Goal: Task Accomplishment & Management: Use online tool/utility

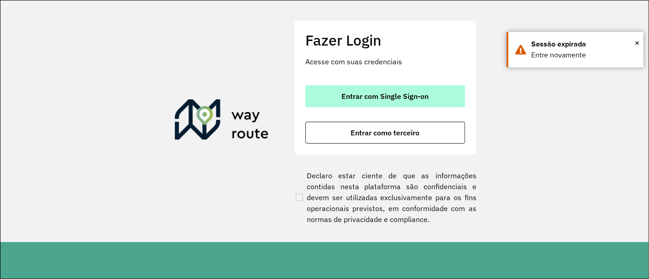
click at [377, 99] on span "Entrar com Single Sign-on" at bounding box center [385, 96] width 87 height 7
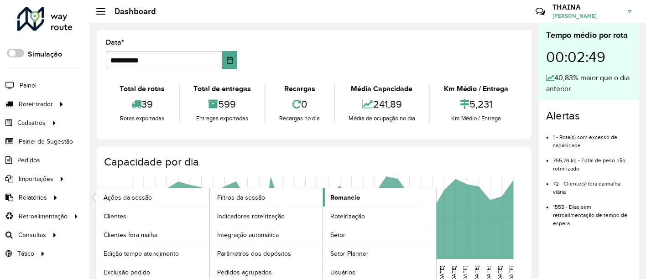
click at [328, 195] on link "Romaneio" at bounding box center [379, 197] width 113 height 18
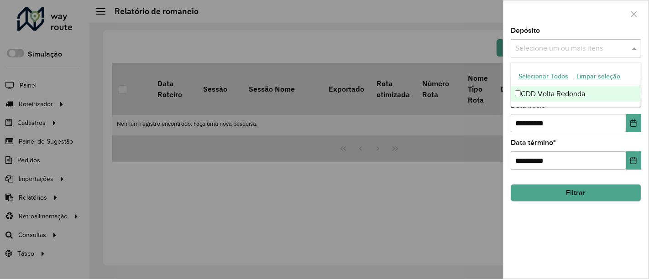
click at [532, 51] on input "text" at bounding box center [571, 48] width 117 height 11
click at [529, 92] on div "CDD Volta Redonda" at bounding box center [576, 94] width 130 height 16
click at [543, 109] on label "Data início *" at bounding box center [529, 105] width 37 height 11
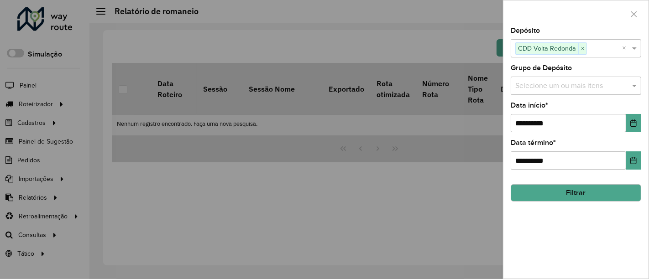
click at [545, 87] on input "text" at bounding box center [571, 86] width 117 height 11
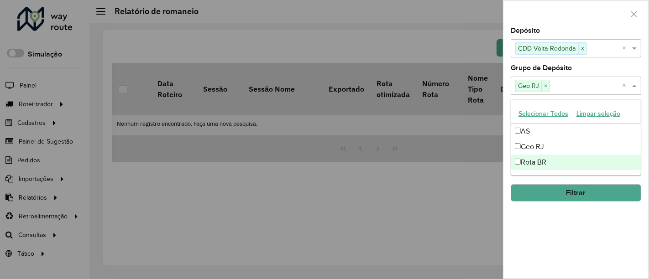
click at [547, 231] on div "**********" at bounding box center [575, 152] width 145 height 251
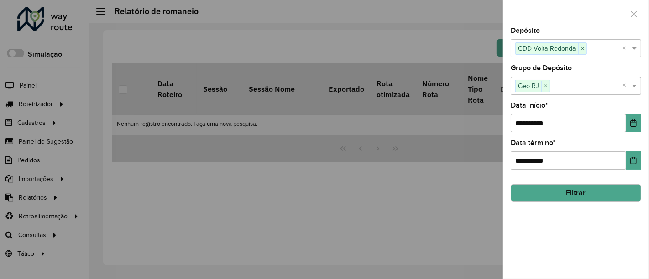
click at [588, 188] on button "Filtrar" at bounding box center [576, 192] width 130 height 17
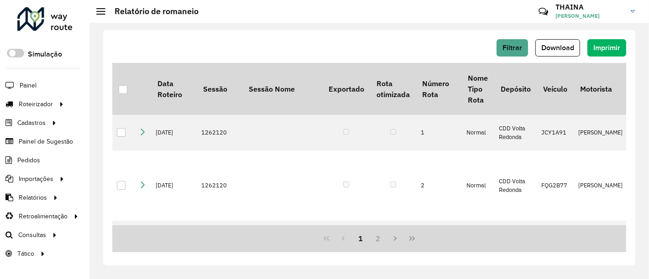
click at [551, 50] on span "Download" at bounding box center [557, 48] width 33 height 8
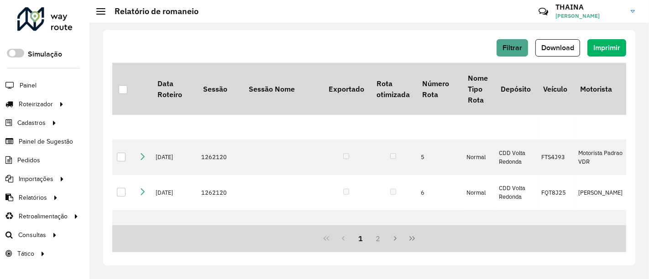
scroll to position [203, 0]
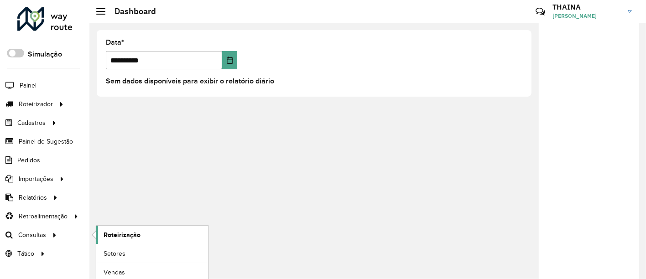
click at [141, 236] on link "Roteirização" at bounding box center [152, 235] width 112 height 18
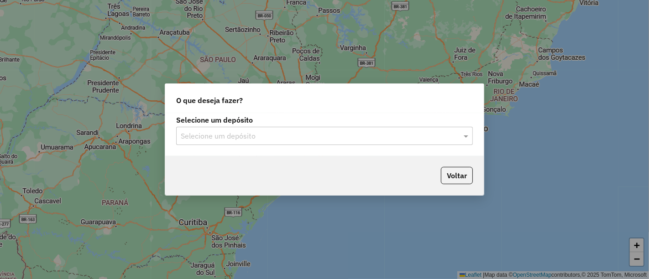
click at [401, 146] on div "Selecione um depósito Selecione um depósito" at bounding box center [324, 134] width 318 height 43
click at [334, 130] on div "Selecione um depósito" at bounding box center [324, 136] width 297 height 18
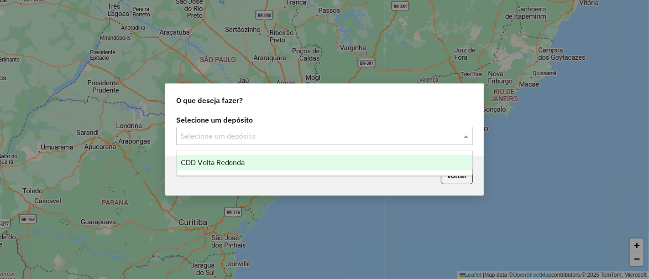
click at [207, 162] on span "CDD Volta Redonda" at bounding box center [213, 163] width 64 height 8
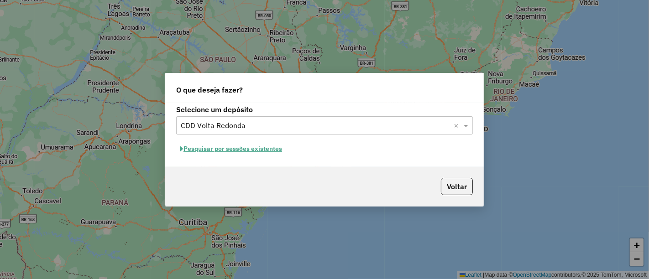
click at [210, 148] on button "Pesquisar por sessões existentes" at bounding box center [231, 149] width 110 height 14
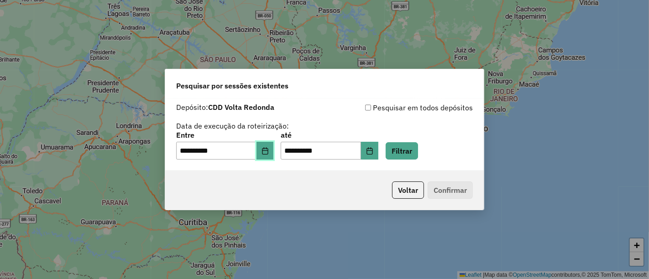
click at [267, 151] on icon "Choose Date" at bounding box center [264, 150] width 7 height 7
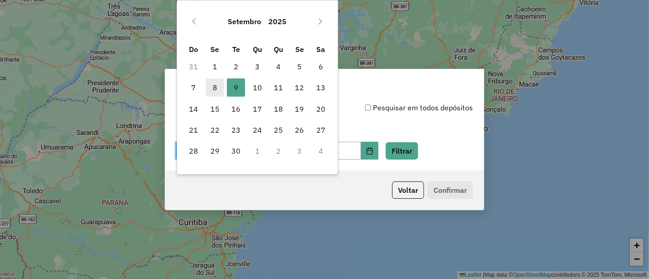
click at [215, 87] on span "8" at bounding box center [215, 87] width 18 height 18
type input "**********"
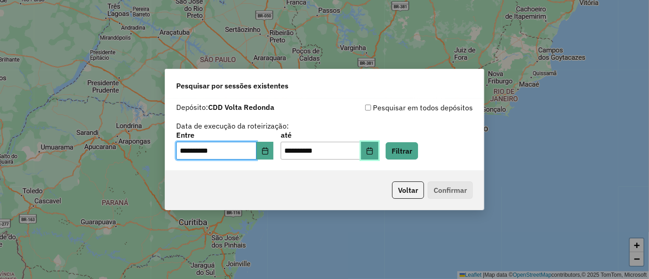
click at [378, 152] on button "Choose Date" at bounding box center [369, 151] width 17 height 18
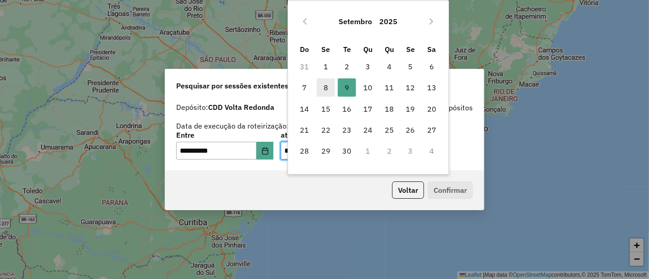
click at [327, 91] on span "8" at bounding box center [326, 87] width 18 height 18
type input "**********"
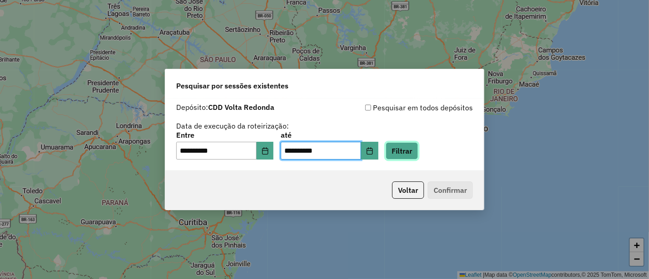
click at [418, 155] on button "Filtrar" at bounding box center [402, 150] width 32 height 17
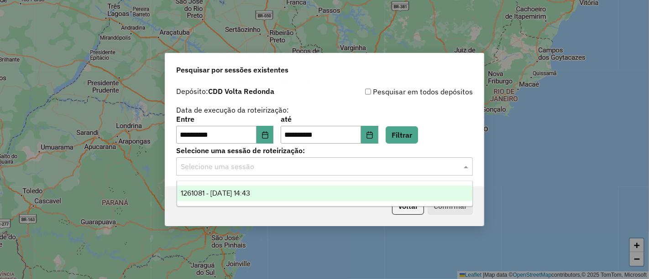
click at [244, 165] on input "text" at bounding box center [315, 167] width 269 height 11
click at [216, 196] on span "1261081 - 08/09/2025 14:43" at bounding box center [216, 193] width 70 height 8
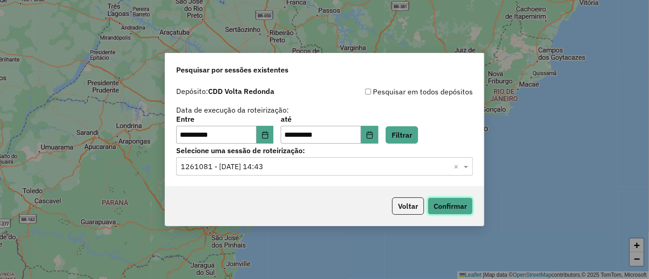
click at [443, 203] on button "Confirmar" at bounding box center [449, 206] width 45 height 17
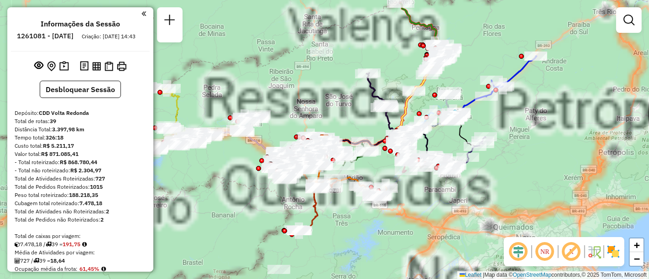
click at [627, 25] on em at bounding box center [628, 20] width 11 height 11
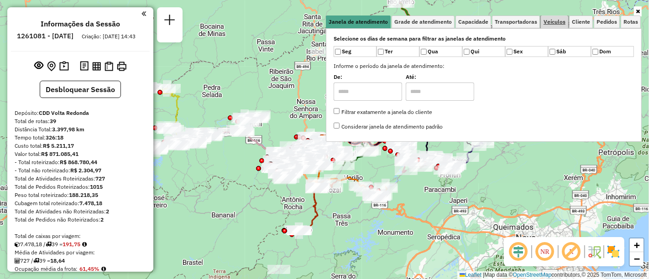
click at [560, 24] on span "Veículos" at bounding box center [554, 21] width 22 height 5
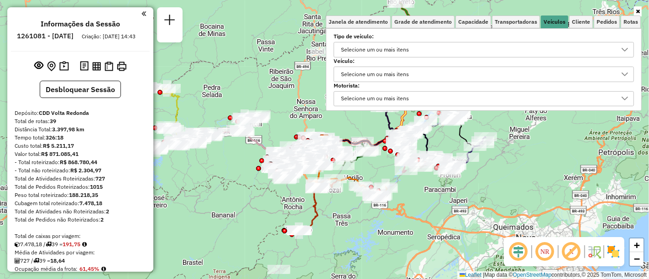
click at [380, 72] on div "Selecione um ou mais itens" at bounding box center [375, 74] width 74 height 15
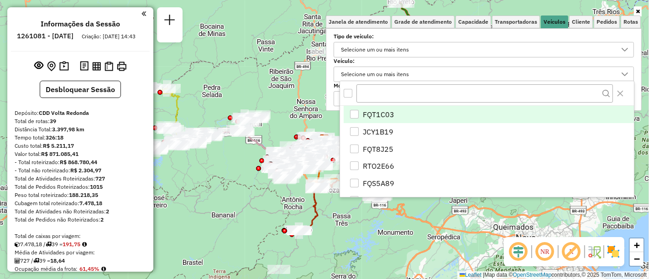
scroll to position [5, 31]
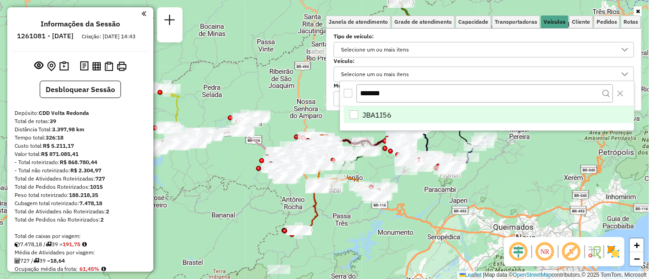
type input "*******"
click at [354, 112] on div "JBA1I56" at bounding box center [353, 114] width 9 height 9
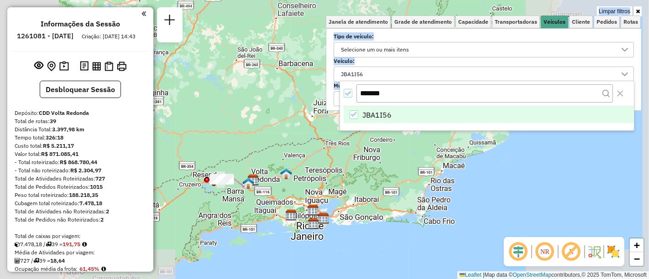
drag, startPoint x: 241, startPoint y: 193, endPoint x: 431, endPoint y: 206, distance: 190.2
click at [431, 206] on div "Limpar filtros Janela de atendimento Grade de atendimento Capacidade Transporta…" at bounding box center [324, 139] width 649 height 279
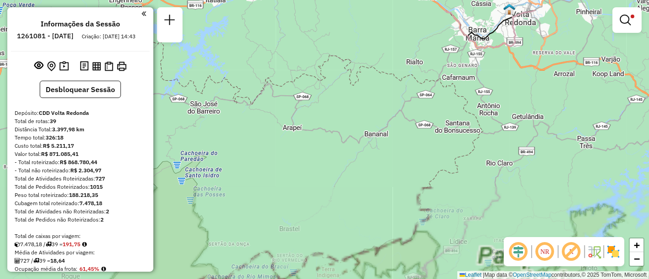
drag, startPoint x: 262, startPoint y: 162, endPoint x: 369, endPoint y: 300, distance: 174.7
click at [369, 279] on html "Aplicando filtros Pop-up bloqueado! Seu navegador bloqueou automáticamente a ab…" at bounding box center [324, 139] width 649 height 279
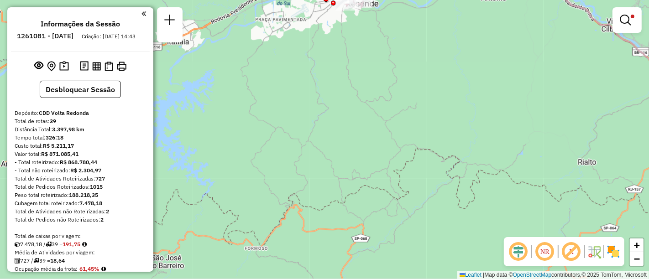
drag, startPoint x: 388, startPoint y: 125, endPoint x: 392, endPoint y: 257, distance: 131.9
click at [398, 260] on div "Limpar filtros Janela de atendimento Grade de atendimento Capacidade Transporta…" at bounding box center [324, 139] width 649 height 279
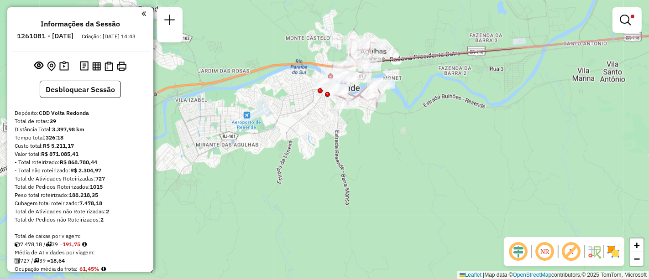
drag, startPoint x: 380, startPoint y: 135, endPoint x: 378, endPoint y: 244, distance: 109.5
click at [378, 244] on div "Limpar filtros Janela de atendimento Grade de atendimento Capacidade Transporta…" at bounding box center [324, 139] width 649 height 279
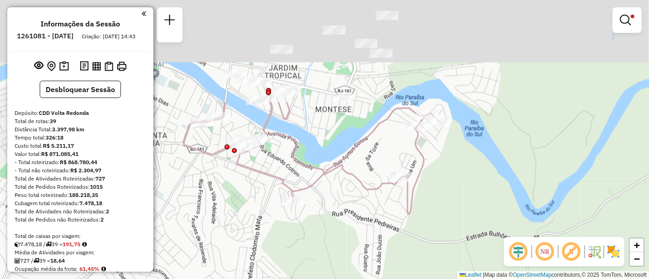
drag, startPoint x: 369, startPoint y: 169, endPoint x: 408, endPoint y: 299, distance: 135.9
click at [408, 279] on html "Aplicando filtros Pop-up bloqueado! Seu navegador bloqueou automáticamente a ab…" at bounding box center [324, 139] width 649 height 279
